Goal: Communication & Community: Answer question/provide support

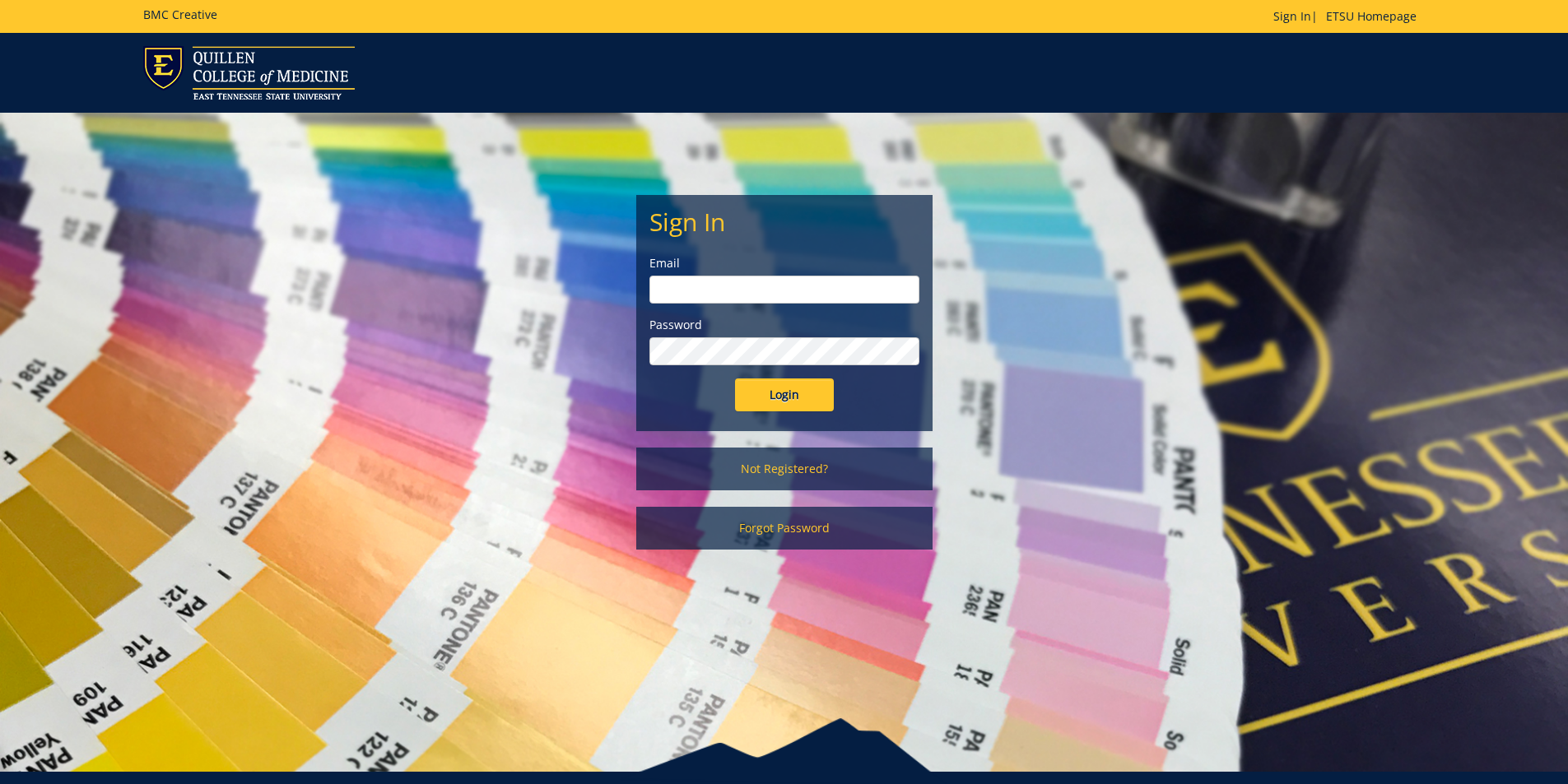
type input "[EMAIL_ADDRESS][DOMAIN_NAME]"
click at [791, 405] on input "Login" at bounding box center [784, 395] width 99 height 33
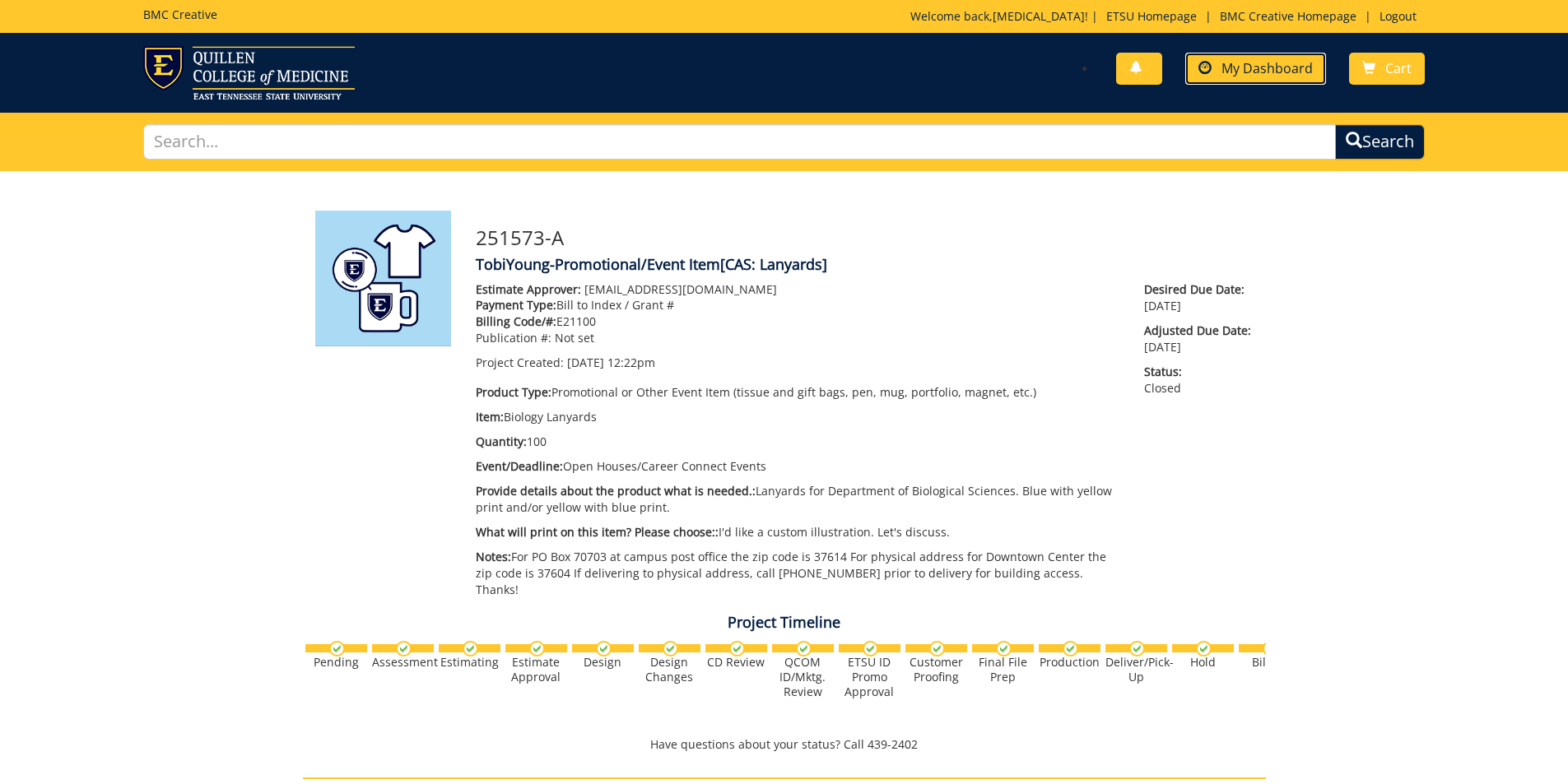
click at [1234, 58] on link "My Dashboard" at bounding box center [1255, 69] width 141 height 32
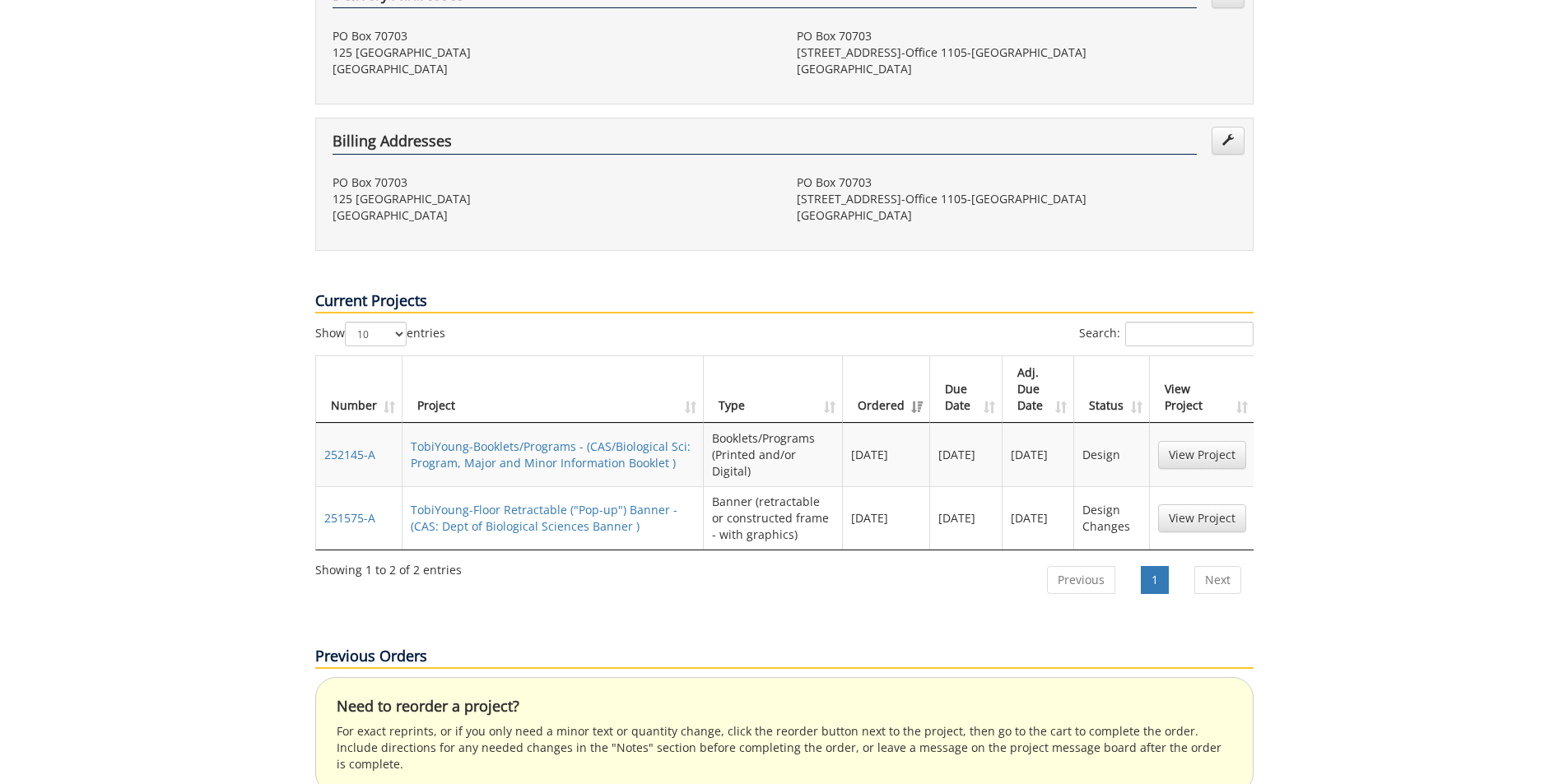
scroll to position [493, 0]
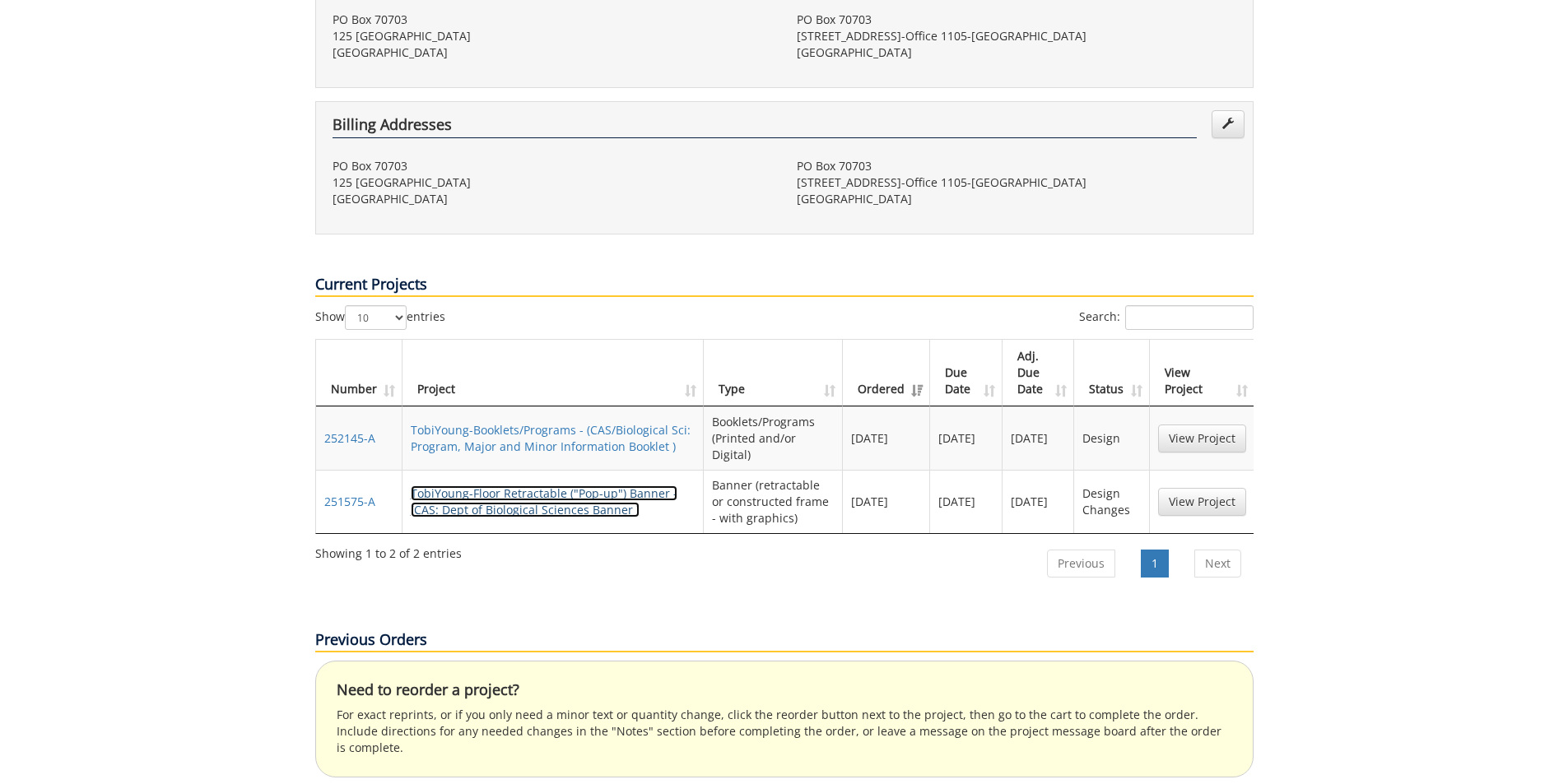
click at [509, 486] on link "TobiYoung-Floor Retractable ("Pop-up") Banner - (CAS: Dept of Biological Scienc…" at bounding box center [544, 502] width 266 height 32
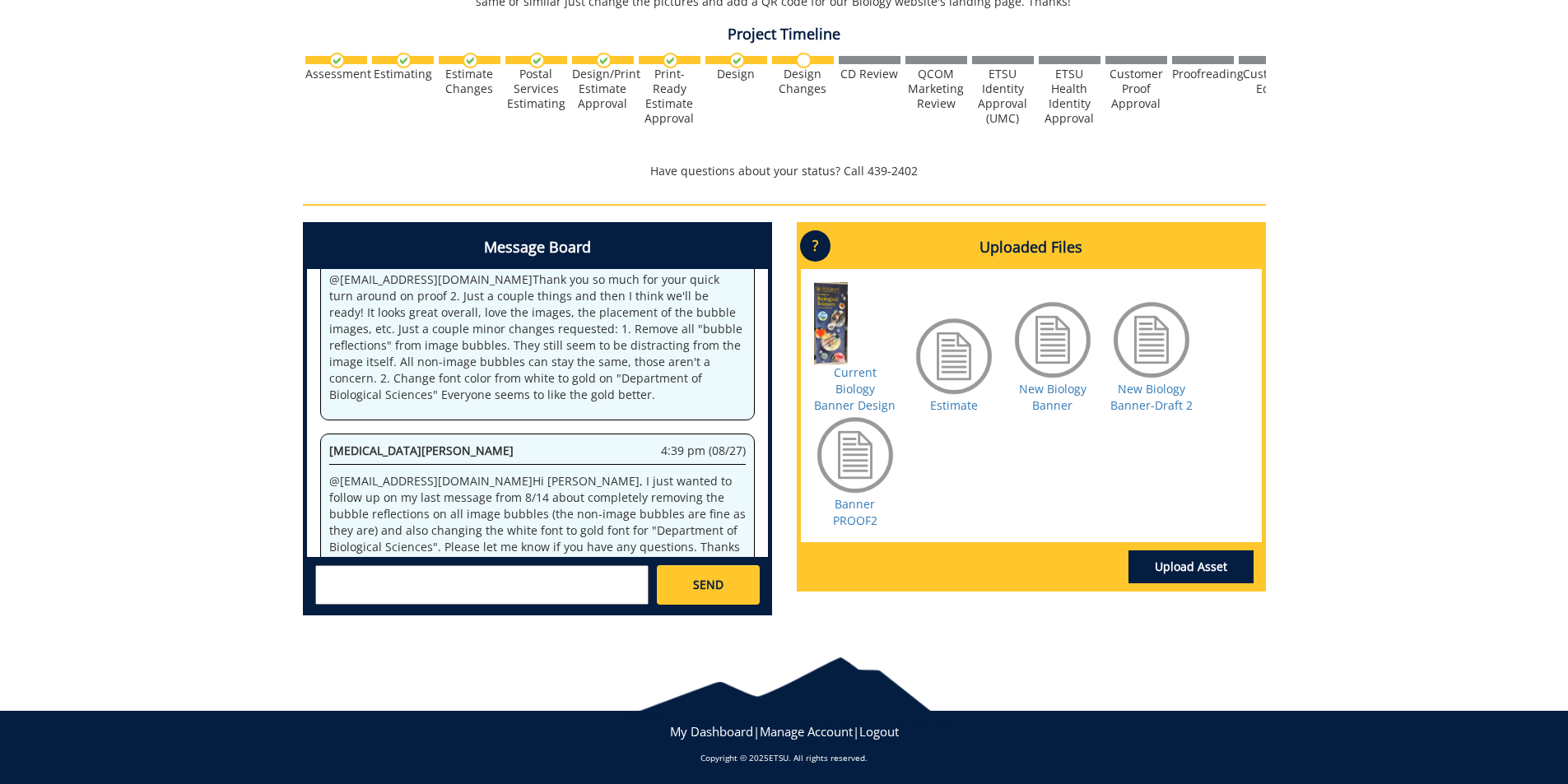
scroll to position [543, 0]
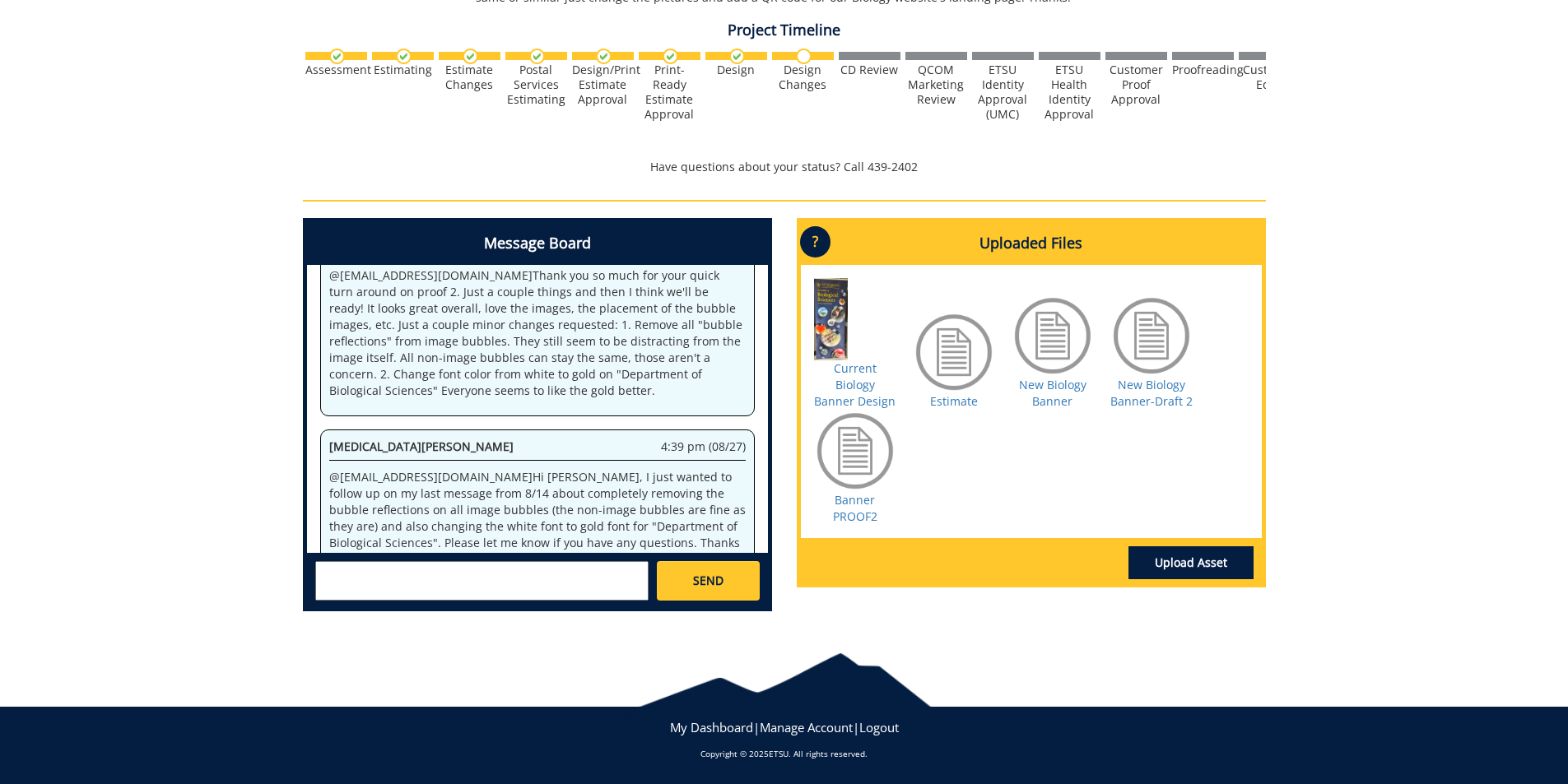
click at [465, 576] on textarea at bounding box center [482, 581] width 333 height 39
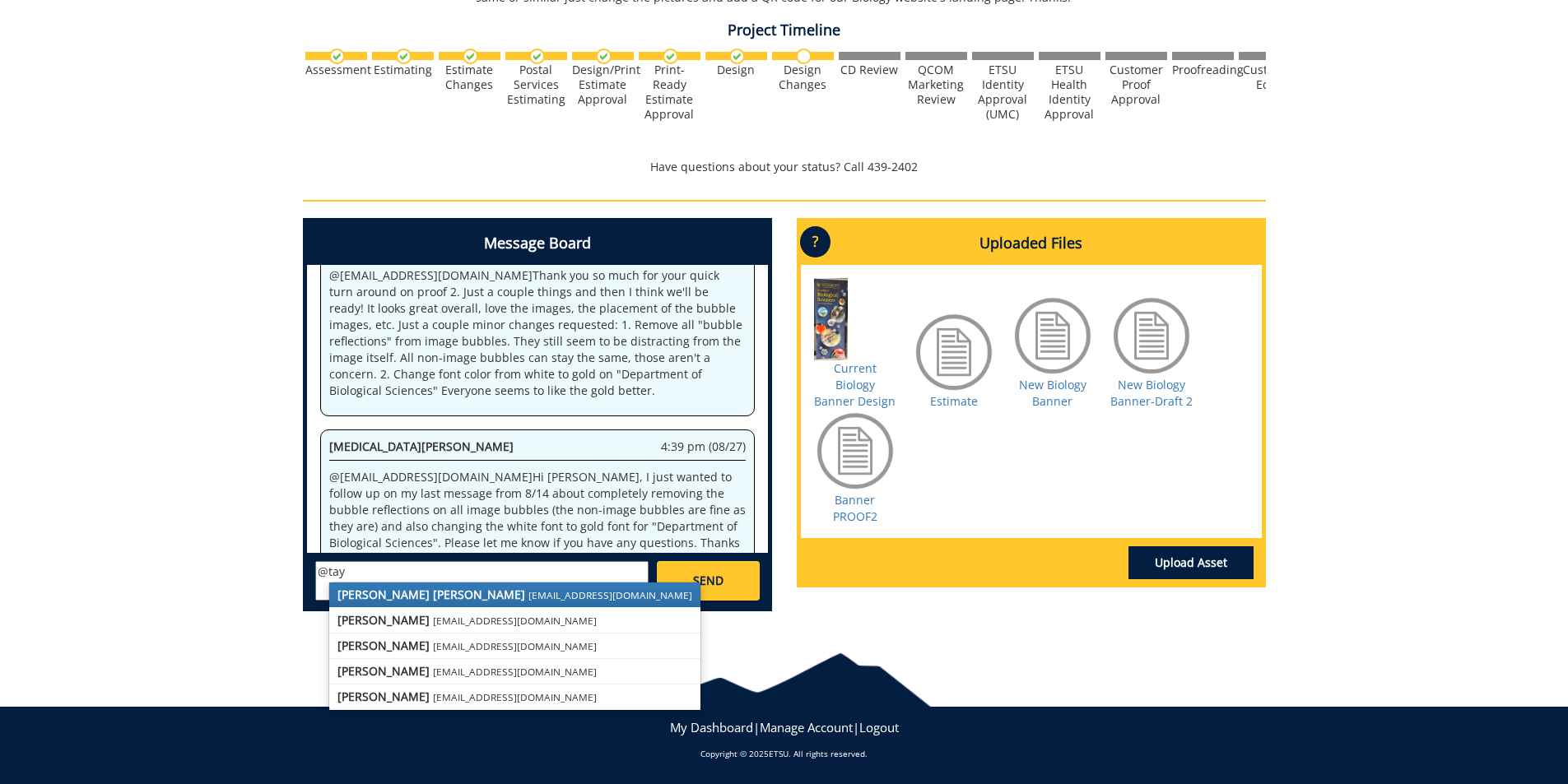
click at [528, 592] on small "[EMAIL_ADDRESS][DOMAIN_NAME]" at bounding box center [610, 595] width 164 height 13
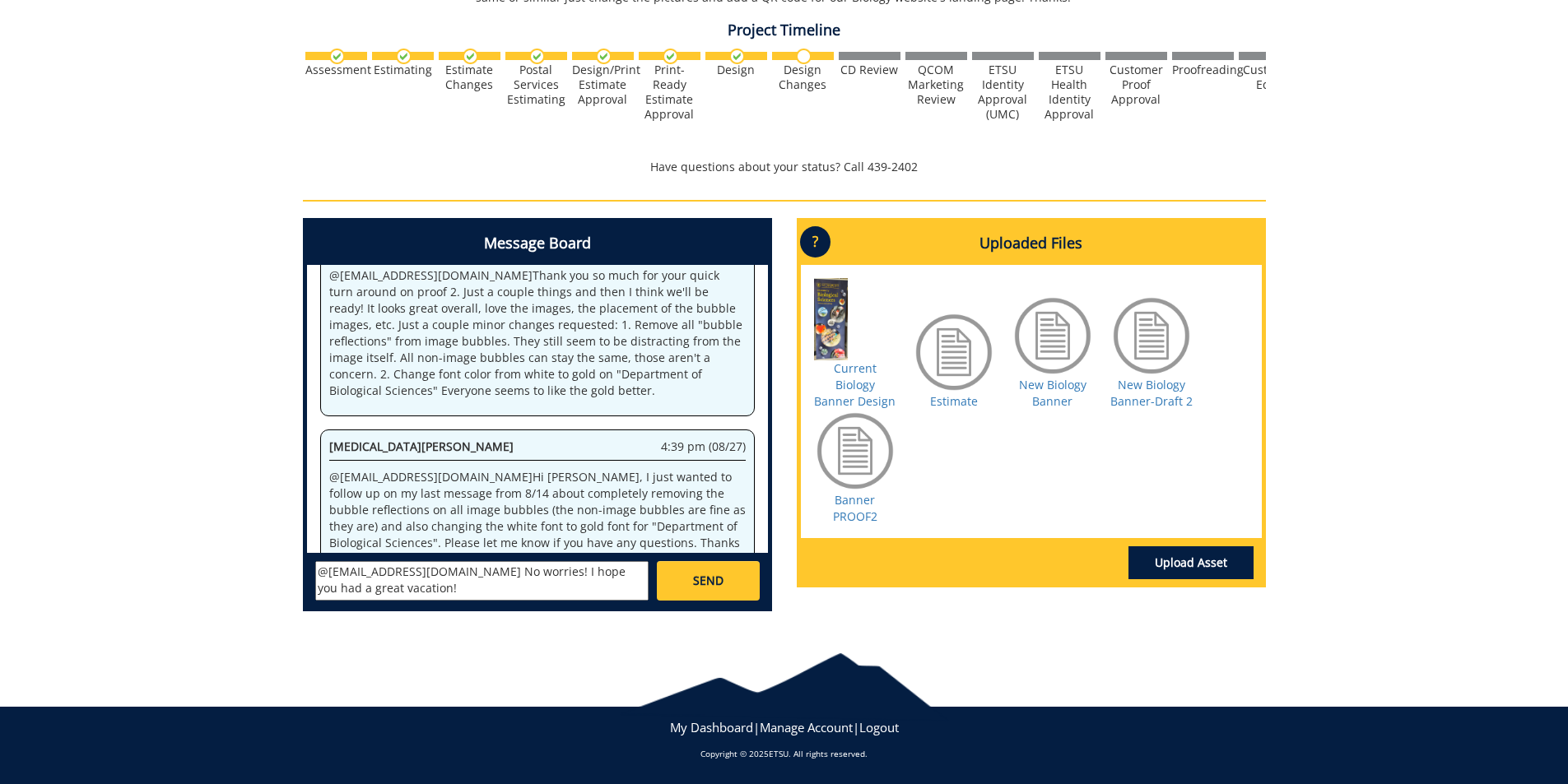
click at [443, 571] on textarea "@[EMAIL_ADDRESS][DOMAIN_NAME] No worries! I hope you had a great vacation!" at bounding box center [482, 581] width 333 height 39
type textarea "@[EMAIL_ADDRESS][DOMAIN_NAME] Thanks so much and no worries! I hope you had a g…"
click at [707, 583] on span "SEND" at bounding box center [708, 581] width 31 height 17
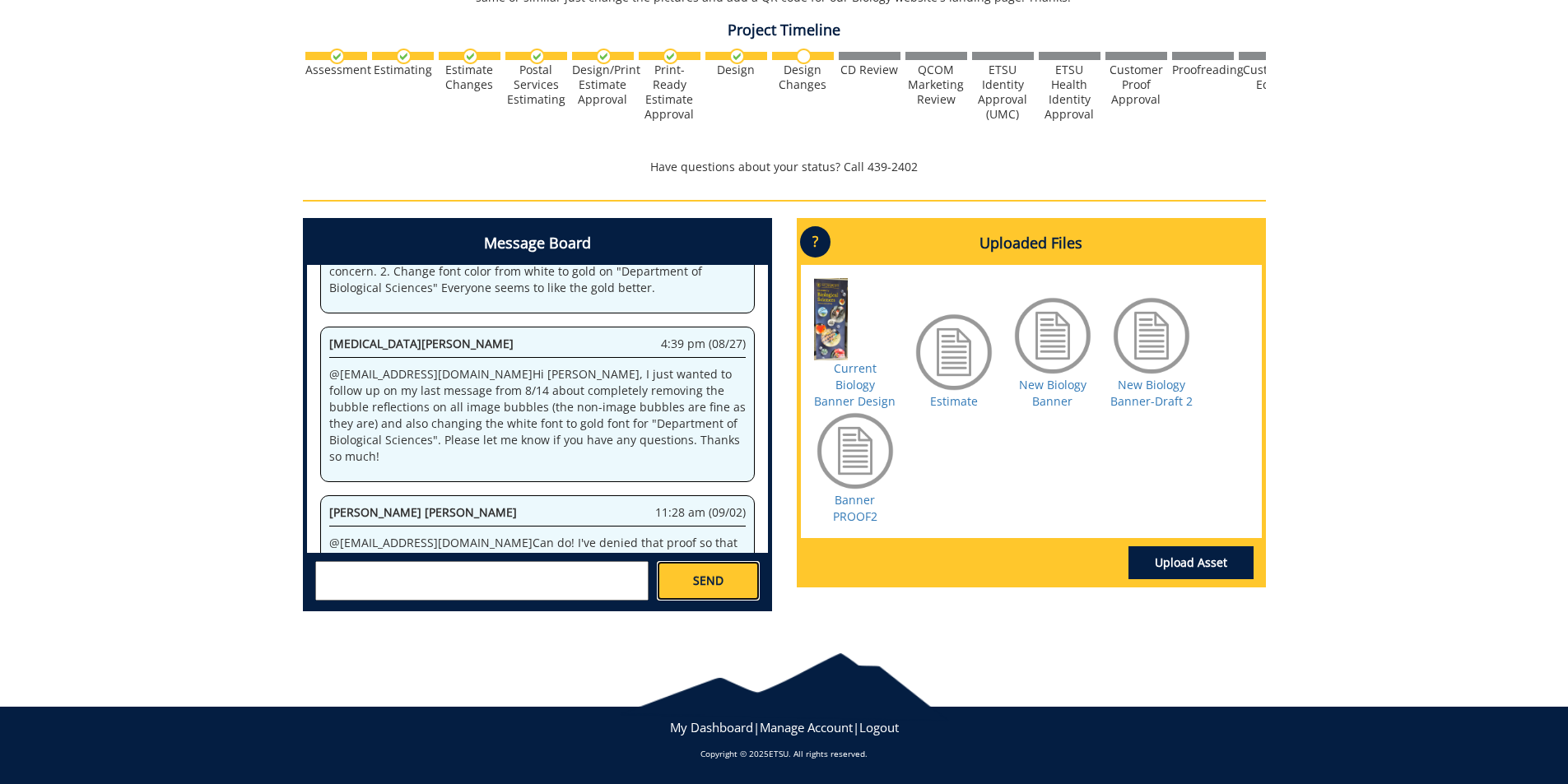
scroll to position [3544, 0]
